Goal: Task Accomplishment & Management: Use online tool/utility

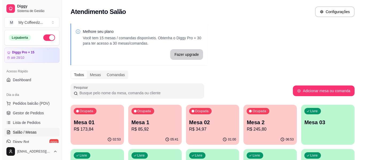
scroll to position [53, 0]
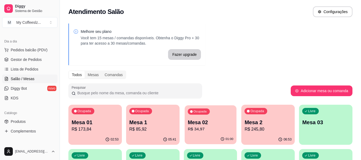
click at [205, 129] on p "R$ 34,97" at bounding box center [210, 129] width 46 height 6
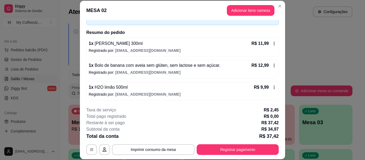
scroll to position [16, 0]
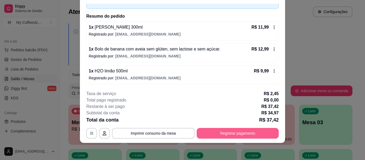
click at [225, 131] on button "Registrar pagamento" at bounding box center [237, 133] width 82 height 11
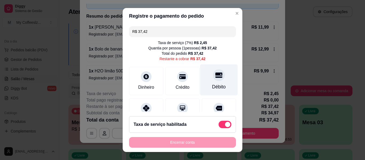
click at [215, 81] on div "Débito" at bounding box center [219, 79] width 38 height 31
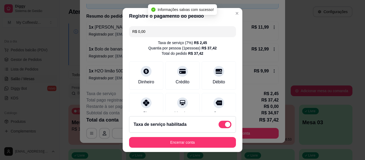
type input "R$ 0,00"
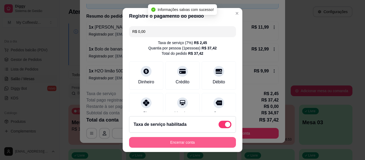
click at [179, 143] on button "Encerrar conta" at bounding box center [182, 142] width 107 height 11
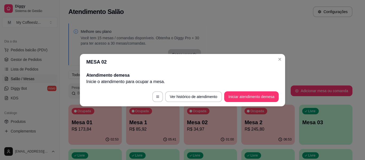
scroll to position [0, 0]
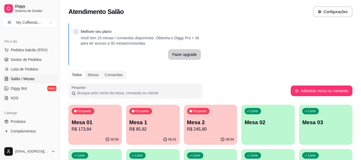
click at [265, 118] on div "Livre Mesa 02" at bounding box center [267, 122] width 53 height 34
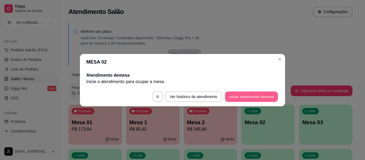
click at [246, 96] on button "Iniciar atendimento de mesa" at bounding box center [251, 96] width 53 height 10
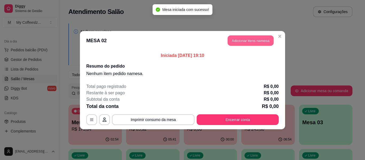
click at [250, 42] on button "Adicionar itens na mesa" at bounding box center [250, 40] width 46 height 10
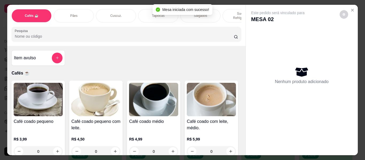
click at [228, 12] on p "Sucos e Refrigerantes" at bounding box center [242, 15] width 31 height 9
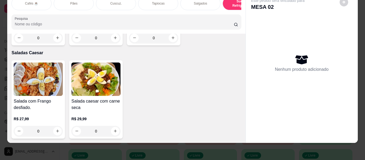
scroll to position [3154, 0]
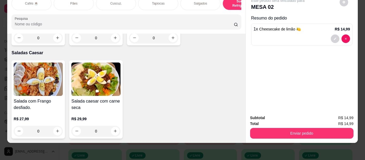
type input "2"
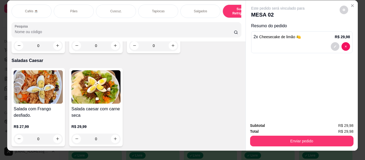
scroll to position [0, 0]
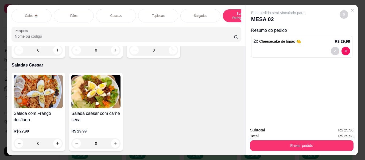
click at [208, 14] on div "Salgados" at bounding box center [200, 15] width 40 height 13
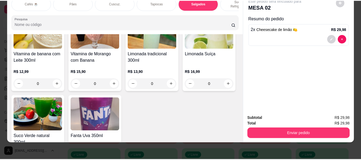
scroll to position [2229, 0]
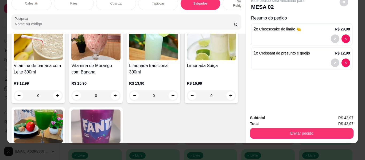
type input "1"
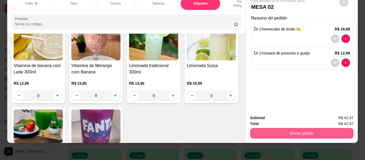
click at [271, 134] on button "Enviar pedido" at bounding box center [301, 133] width 103 height 11
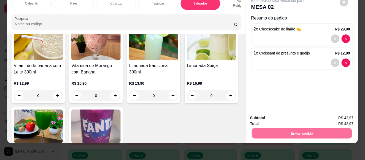
click at [312, 88] on div "Este pedido será vinculado para MESA 02 Resumo do pedido 2 x Cheesecake de limã…" at bounding box center [302, 52] width 112 height 118
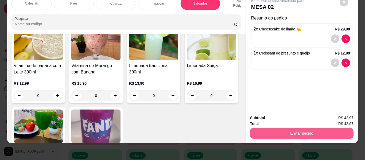
click at [284, 128] on button "Enviar pedido" at bounding box center [301, 133] width 103 height 11
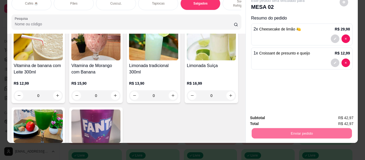
click at [339, 117] on button "Enviar pedido" at bounding box center [339, 118] width 30 height 10
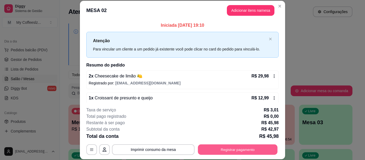
click at [225, 152] on button "Registrar pagamento" at bounding box center [238, 149] width 80 height 10
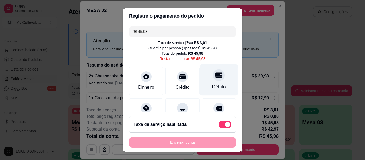
click at [212, 84] on div "Débito" at bounding box center [219, 86] width 14 height 7
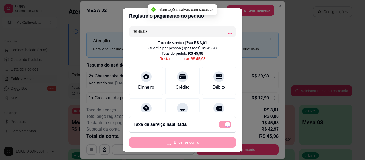
type input "R$ 0,00"
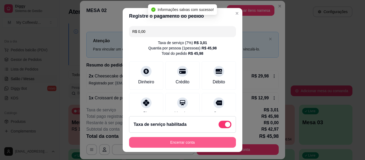
click at [179, 143] on button "Encerrar conta" at bounding box center [182, 142] width 107 height 11
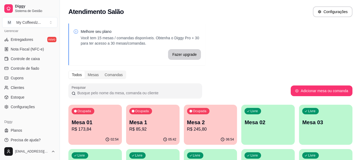
scroll to position [224, 0]
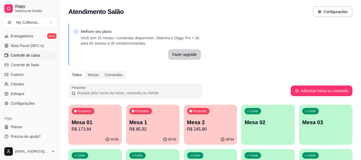
click at [30, 55] on span "Controle de caixa" at bounding box center [25, 55] width 29 height 5
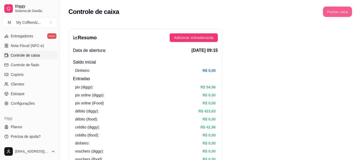
click at [336, 11] on button "Fechar caixa" at bounding box center [337, 12] width 29 height 10
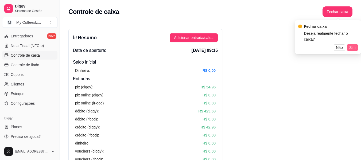
click at [353, 45] on span "Sim" at bounding box center [352, 48] width 6 height 6
